Goal: Task Accomplishment & Management: Use online tool/utility

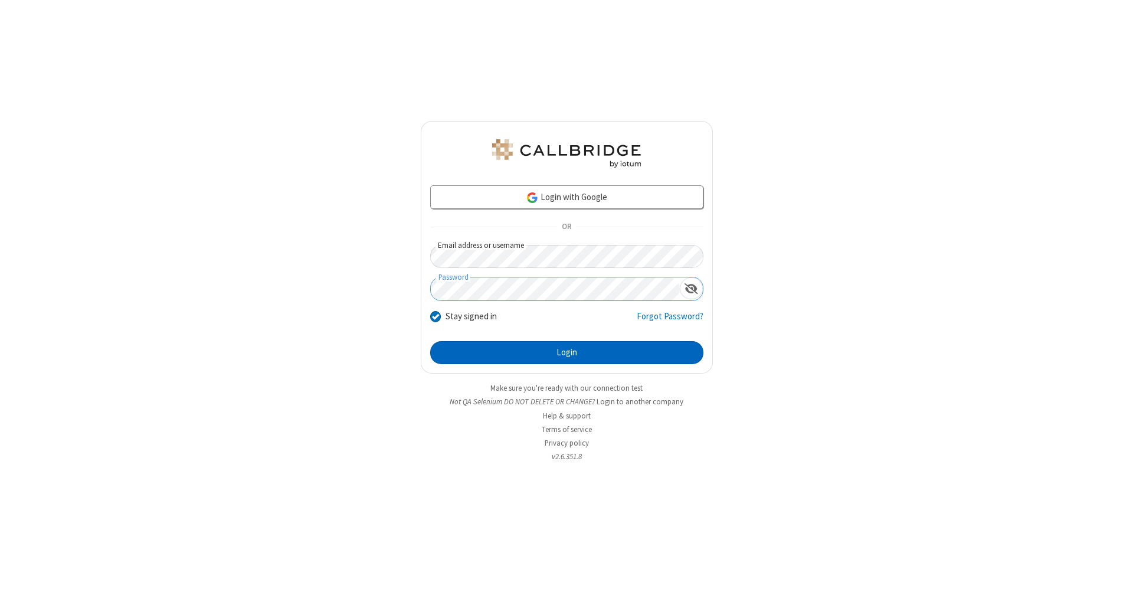
click at [567, 353] on button "Login" at bounding box center [566, 353] width 273 height 24
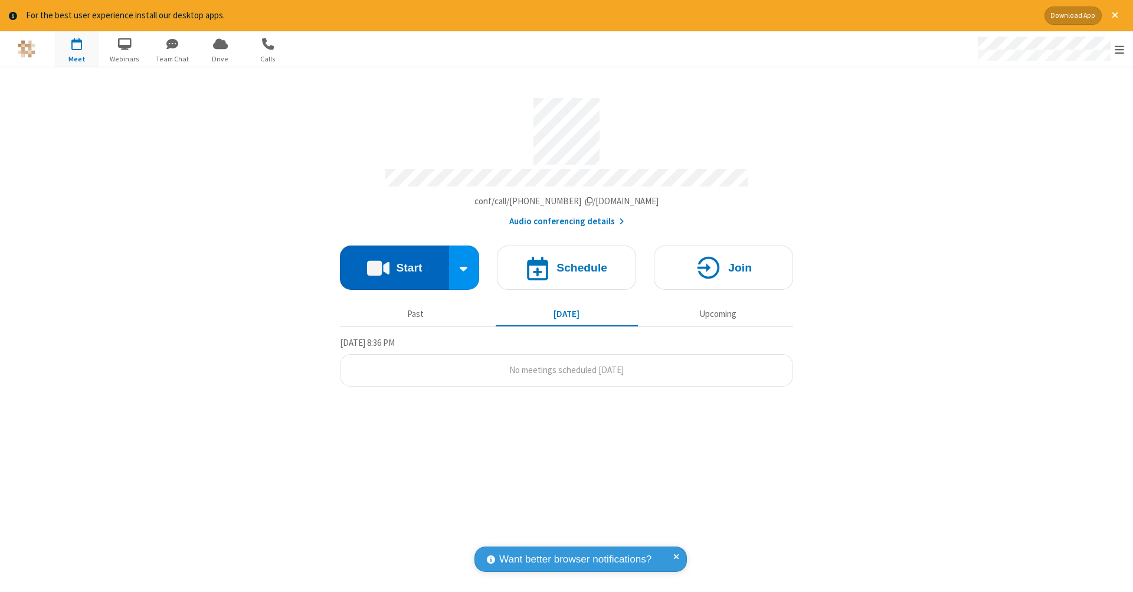
click at [394, 261] on button "Start" at bounding box center [394, 268] width 109 height 44
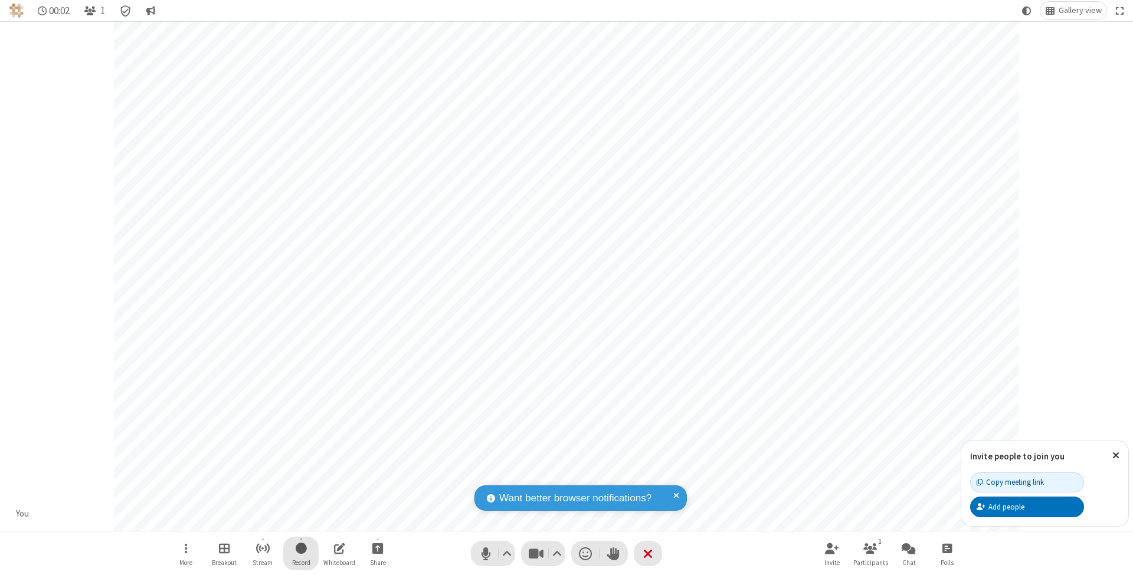
click at [301, 554] on span "Start recording" at bounding box center [301, 548] width 11 height 15
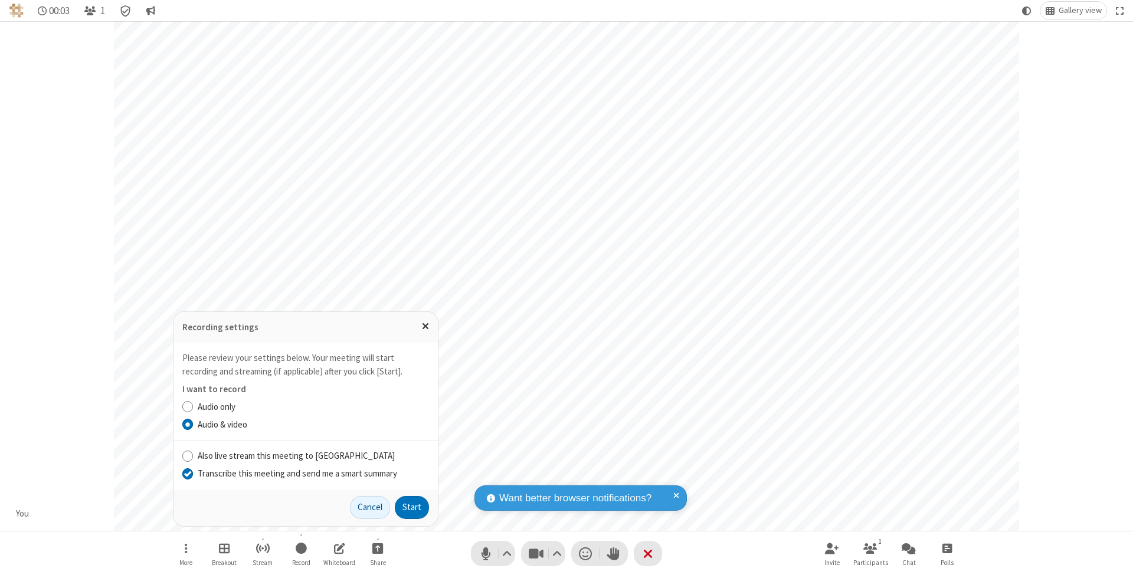
click at [187, 474] on input "Transcribe this meeting and send me a smart summary" at bounding box center [187, 473] width 11 height 12
click at [412, 508] on button "Start" at bounding box center [412, 508] width 34 height 24
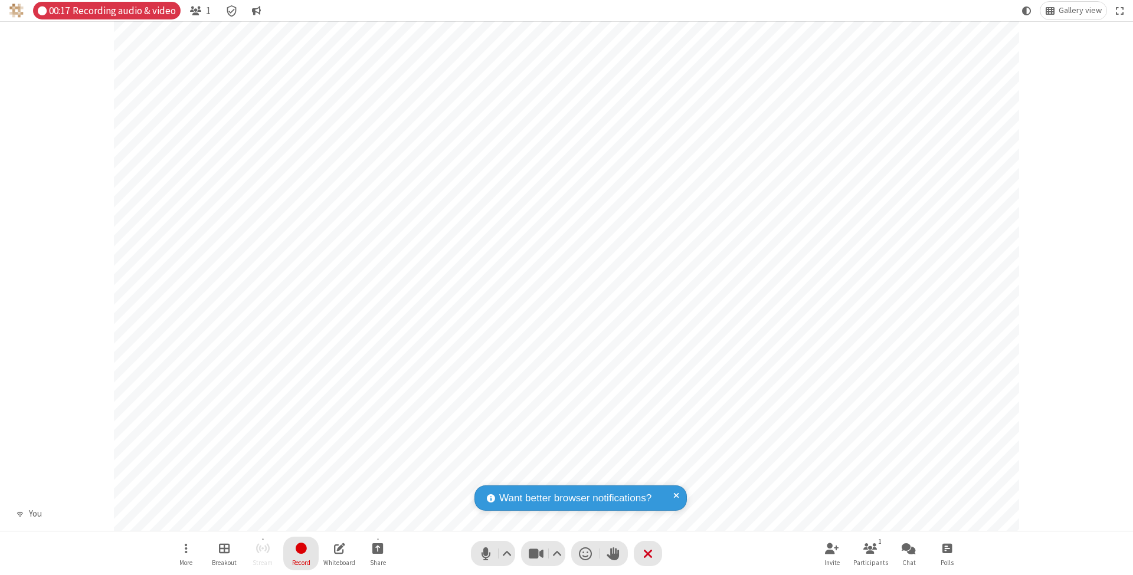
click at [301, 554] on span "Stop recording" at bounding box center [302, 548] width 14 height 15
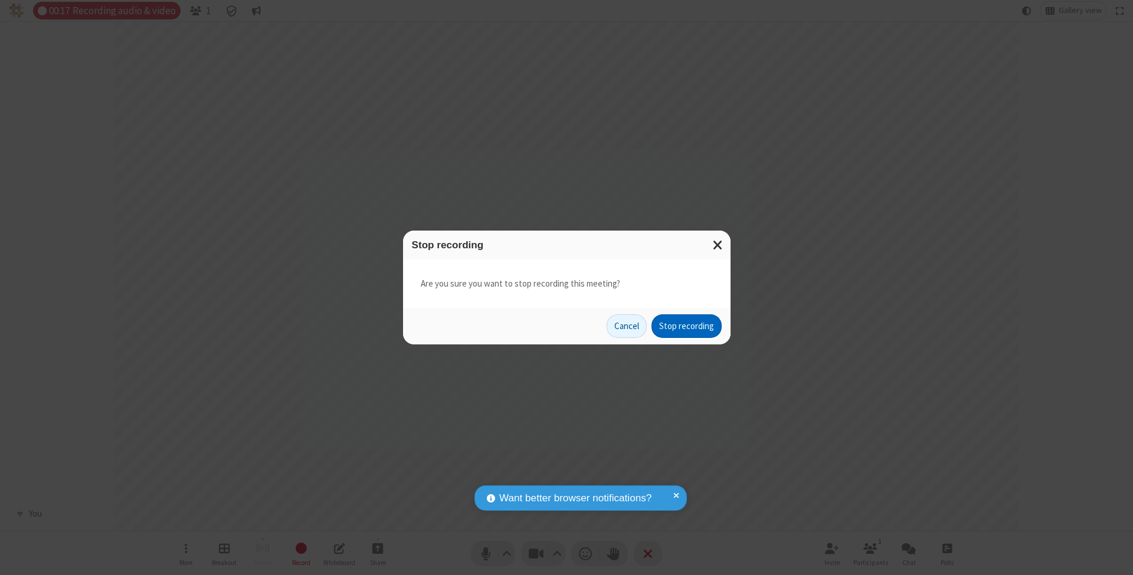
click at [686, 326] on button "Stop recording" at bounding box center [687, 327] width 70 height 24
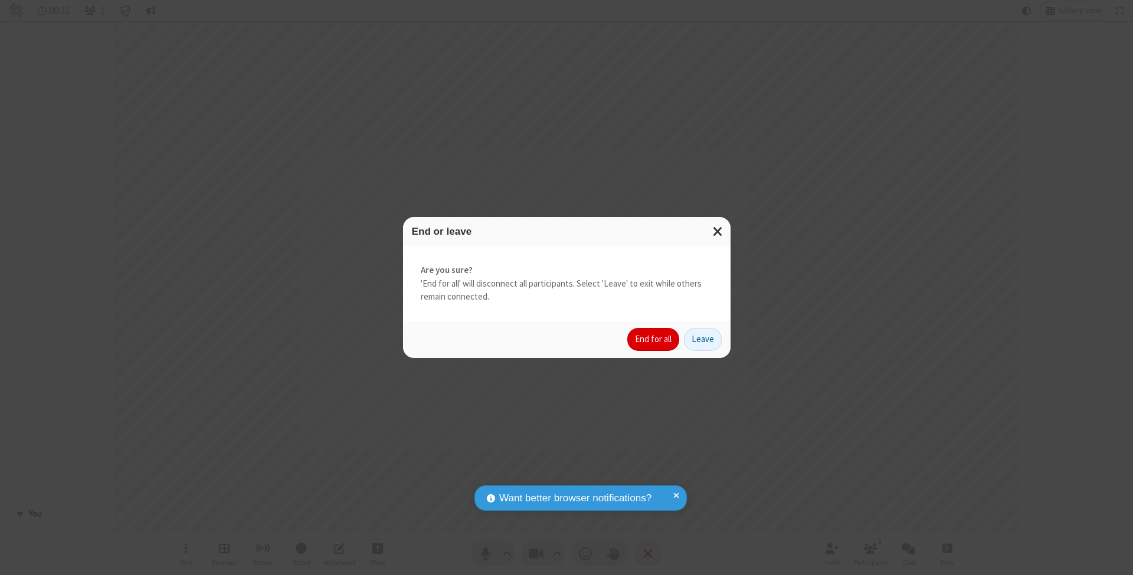
click at [654, 339] on button "End for all" at bounding box center [653, 340] width 52 height 24
